Goal: Entertainment & Leisure: Consume media (video, audio)

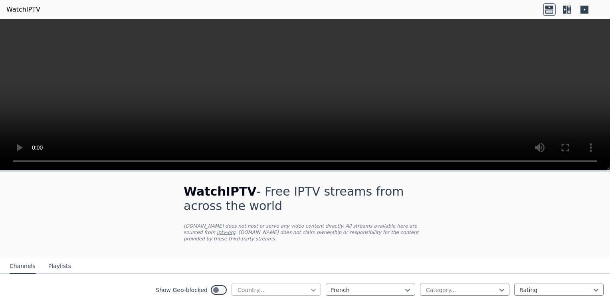
click at [311, 288] on icon at bounding box center [313, 289] width 5 height 3
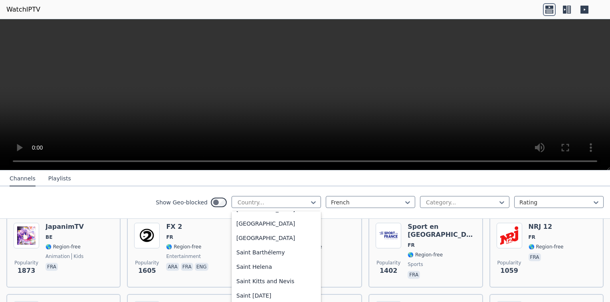
scroll to position [2218, 0]
click at [286, 225] on div "[GEOGRAPHIC_DATA]" at bounding box center [276, 224] width 89 height 14
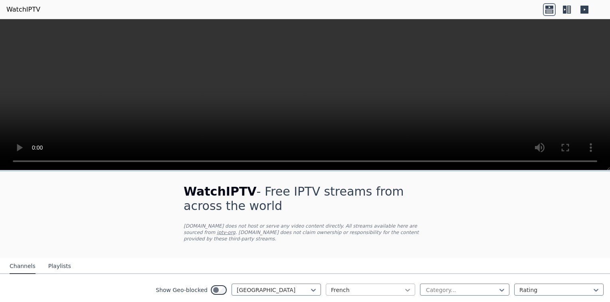
click at [405, 288] on icon at bounding box center [407, 289] width 5 height 3
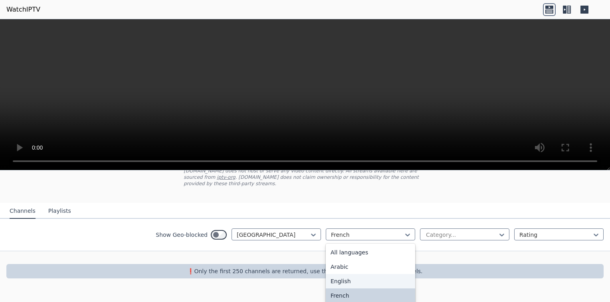
click at [380, 274] on div "English" at bounding box center [370, 281] width 89 height 14
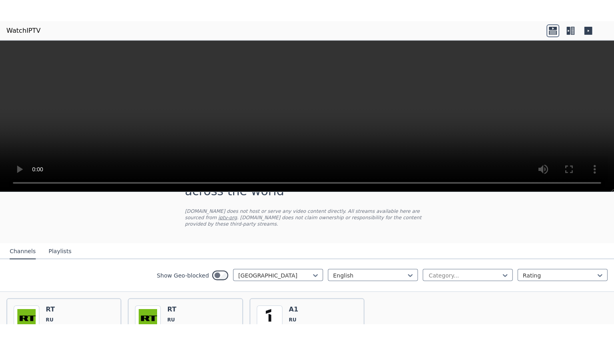
scroll to position [55, 0]
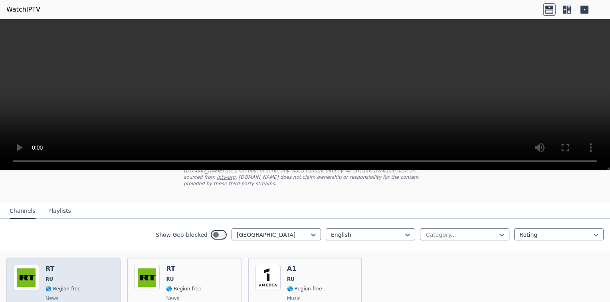
click at [95, 269] on div "Popularity 1260 RT RU 🌎 Region-free news eng" at bounding box center [64, 293] width 100 height 58
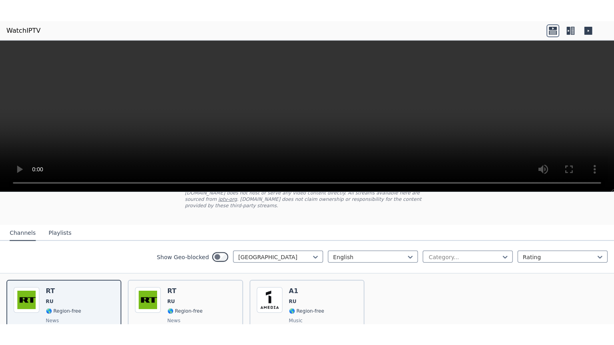
scroll to position [0, 0]
